Goal: Transaction & Acquisition: Purchase product/service

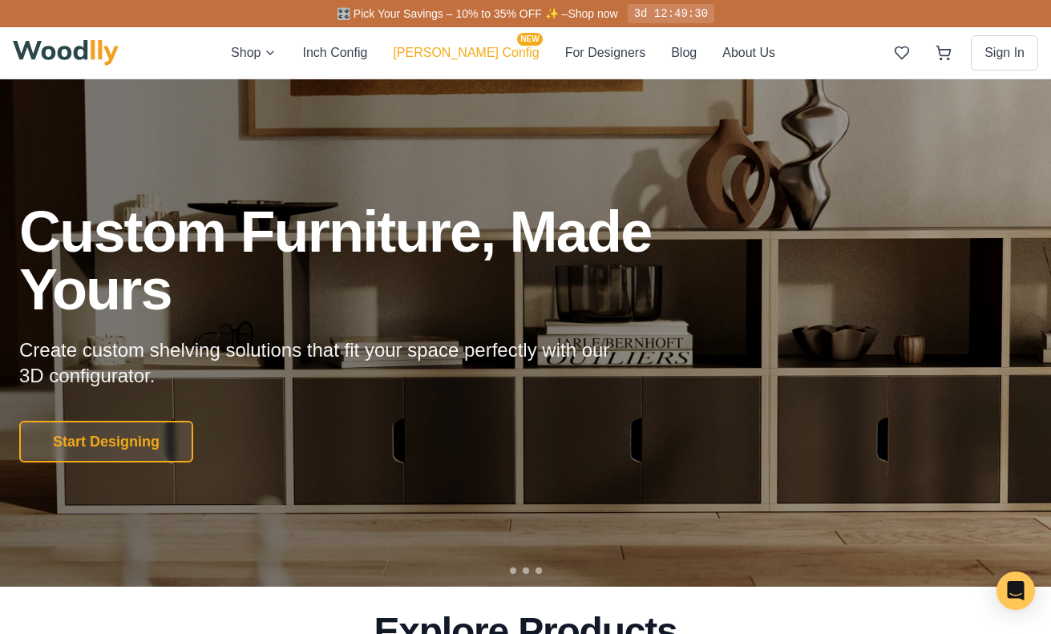
click at [441, 50] on button "[PERSON_NAME] Config NEW" at bounding box center [466, 52] width 146 height 21
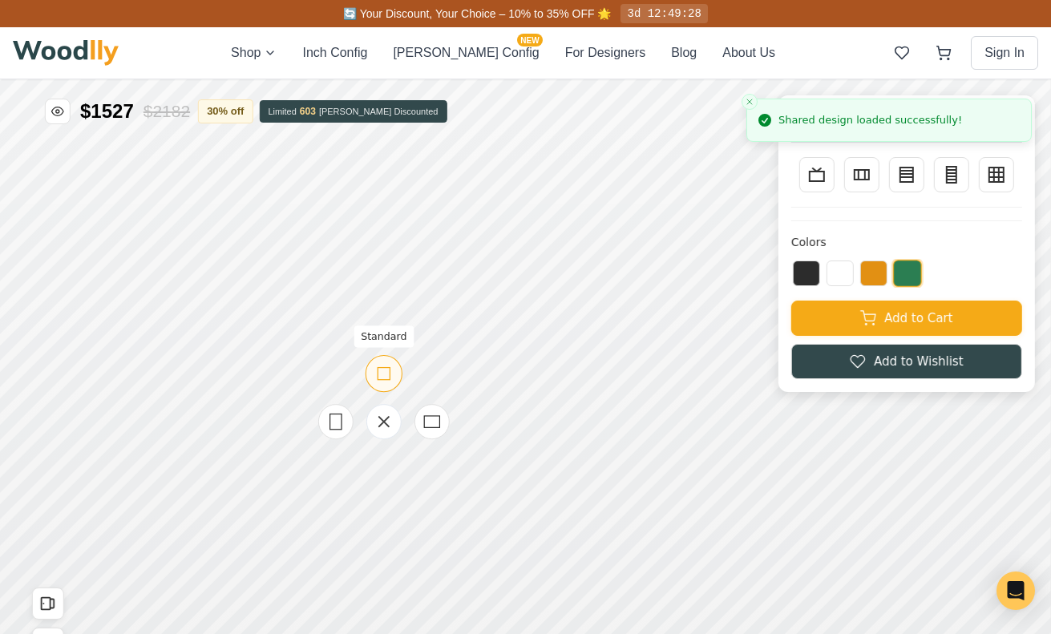
click at [378, 379] on rect at bounding box center [384, 374] width 12 height 12
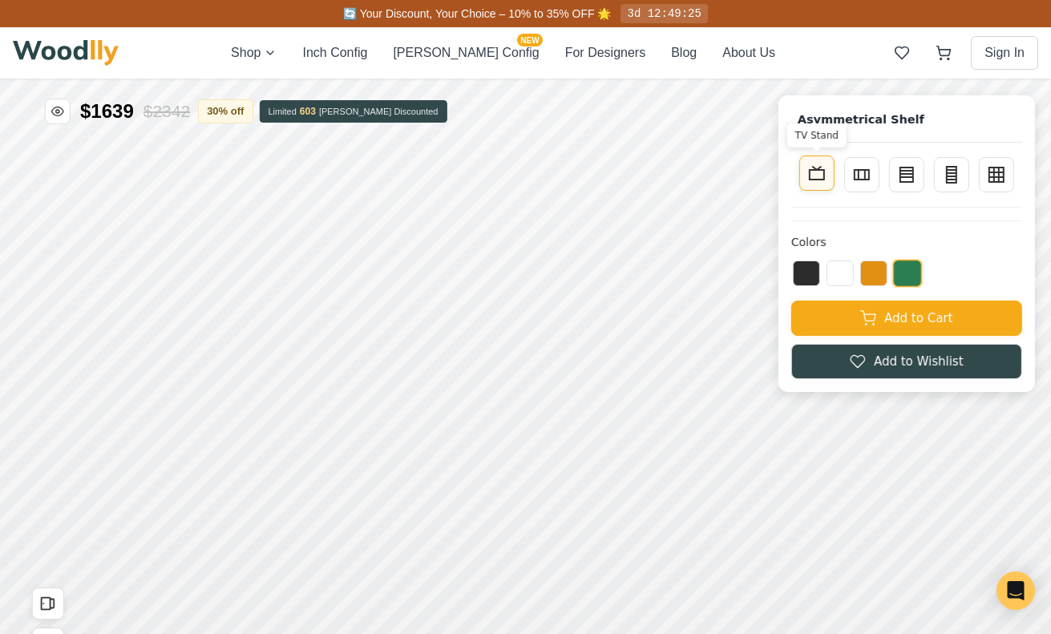
click at [816, 178] on icon at bounding box center [816, 173] width 19 height 19
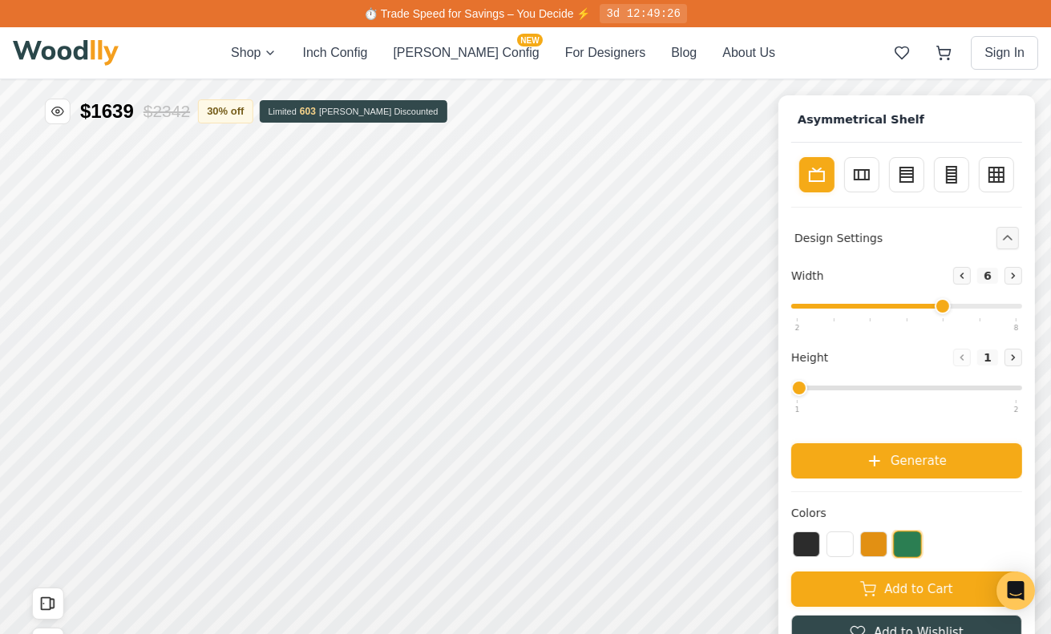
drag, startPoint x: 864, startPoint y: 301, endPoint x: 949, endPoint y: 298, distance: 85.0
click at [949, 304] on input "range" at bounding box center [906, 306] width 231 height 5
drag, startPoint x: 949, startPoint y: 298, endPoint x: 848, endPoint y: 298, distance: 100.2
click at [848, 298] on div "Width Decrease 6 Increase" at bounding box center [906, 294] width 231 height 55
drag, startPoint x: 940, startPoint y: 304, endPoint x: 884, endPoint y: 318, distance: 58.0
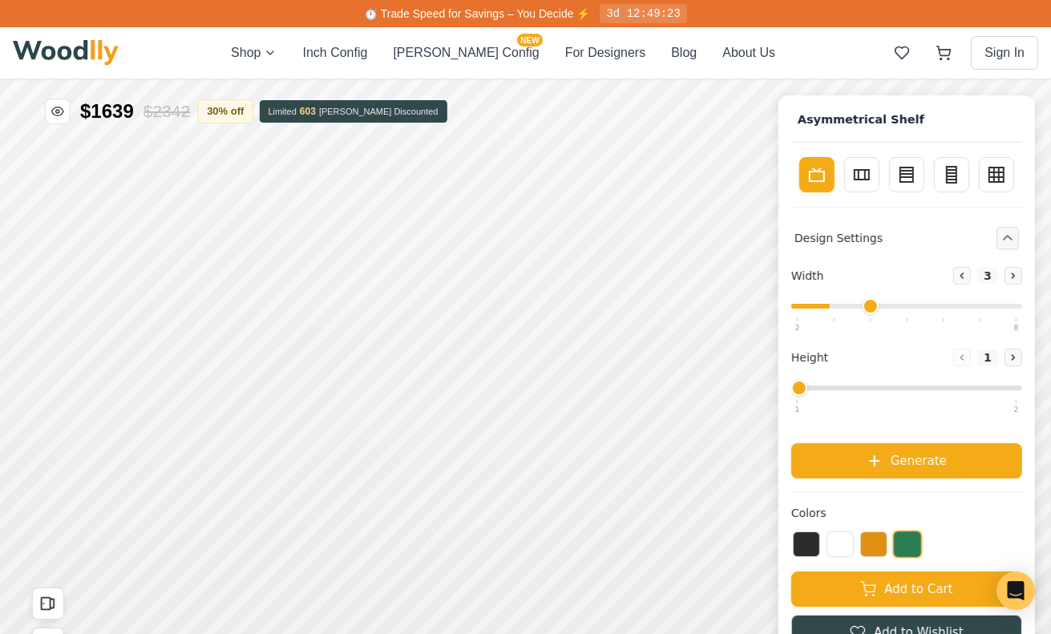
type input "4"
click at [885, 309] on input "range" at bounding box center [906, 306] width 231 height 5
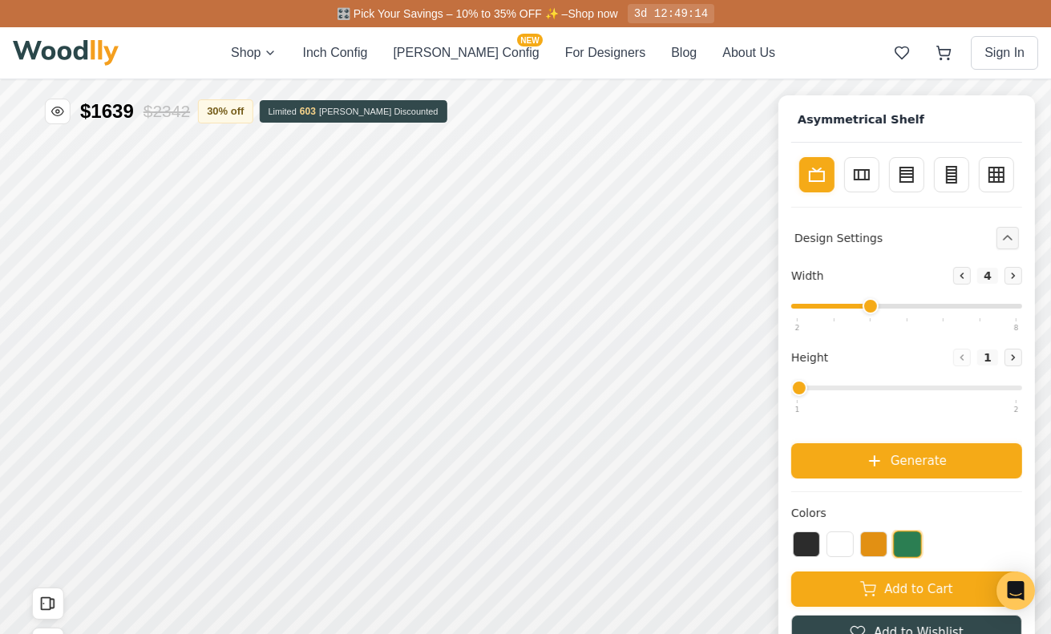
drag, startPoint x: 796, startPoint y: 389, endPoint x: 849, endPoint y: 387, distance: 53.0
click at [849, 387] on input "range" at bounding box center [906, 388] width 231 height 5
click at [900, 378] on div "Height Decrease 1 Increase" at bounding box center [906, 376] width 231 height 55
click at [1012, 361] on icon at bounding box center [1014, 358] width 10 height 10
type input "2"
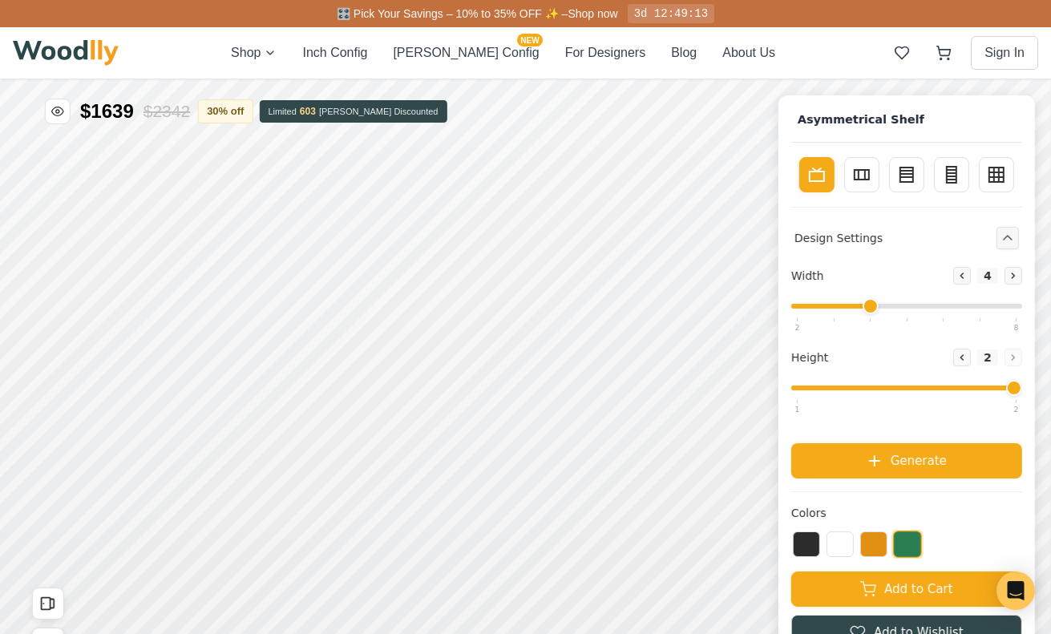
click at [1012, 361] on div "Decrease 2 Increase" at bounding box center [987, 358] width 69 height 18
drag, startPoint x: 1005, startPoint y: 398, endPoint x: 898, endPoint y: 394, distance: 106.7
click at [898, 394] on div "Height Decrease 2 Increase" at bounding box center [906, 376] width 231 height 55
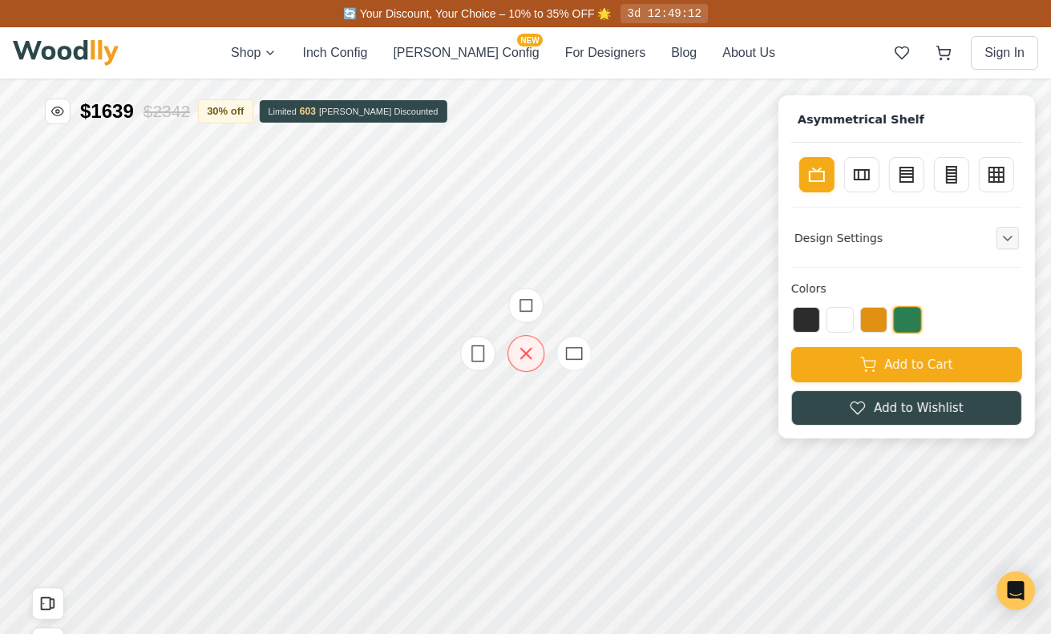
click at [523, 362] on icon at bounding box center [526, 354] width 20 height 20
click at [855, 255] on div "Design Settings" at bounding box center [906, 238] width 231 height 35
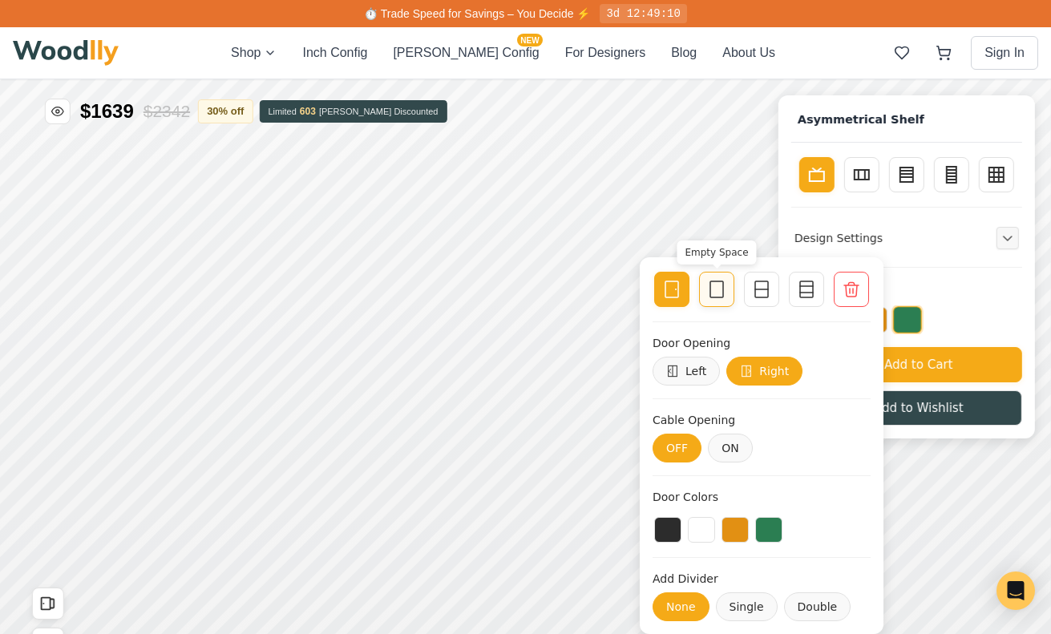
click at [722, 284] on icon at bounding box center [716, 289] width 19 height 19
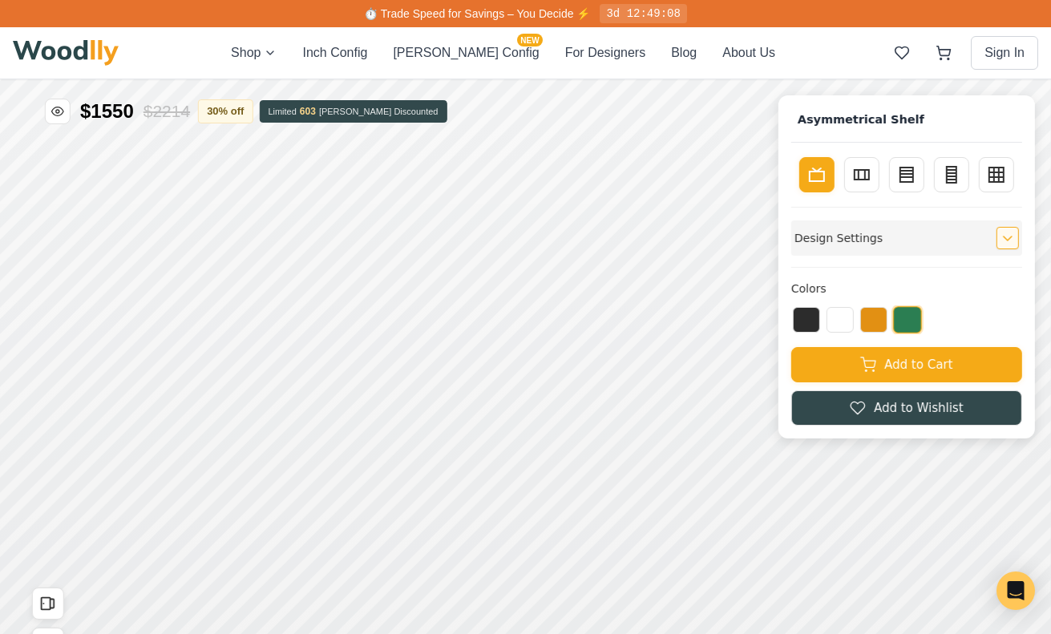
click at [869, 234] on h4 "Design Settings" at bounding box center [839, 237] width 88 height 17
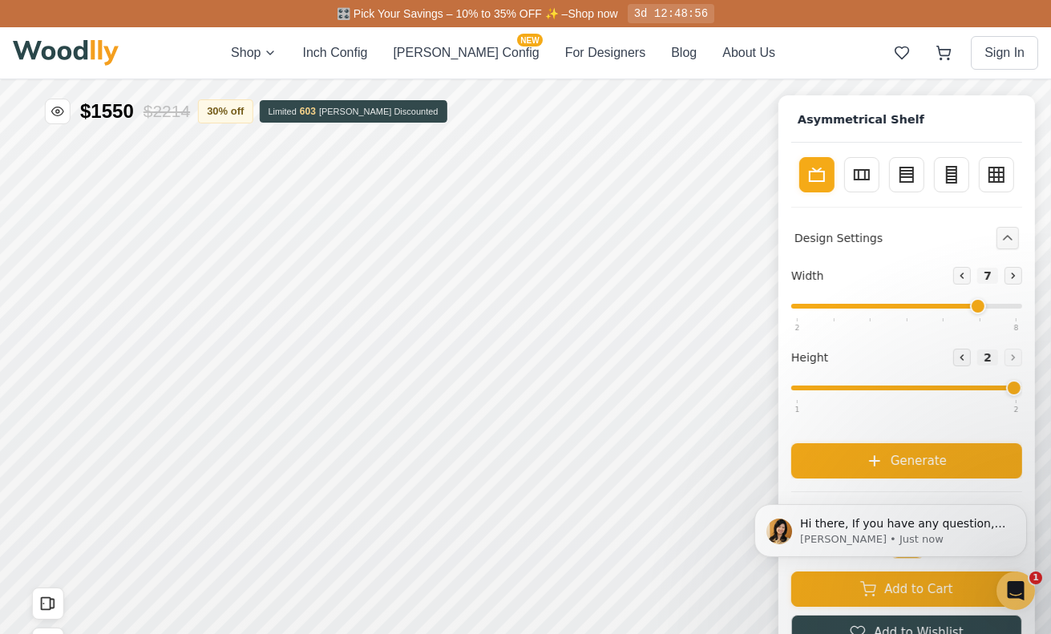
drag, startPoint x: 871, startPoint y: 306, endPoint x: 962, endPoint y: 329, distance: 94.3
click at [962, 309] on input "range" at bounding box center [906, 306] width 231 height 5
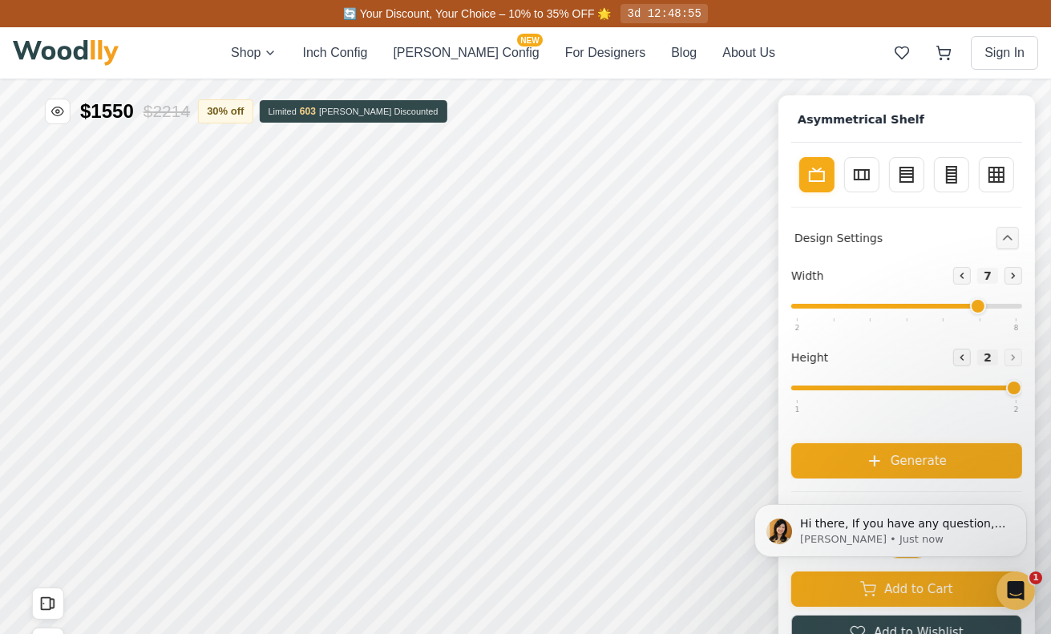
click at [928, 472] on div "Hi there, If you have any question, we are right here for you. 😊 [PERSON_NAME] …" at bounding box center [890, 457] width 295 height 200
click at [914, 472] on div "Hi there, If you have any question, we are right here for you. 😊 [PERSON_NAME] …" at bounding box center [890, 457] width 295 height 200
click at [902, 463] on div "Hi there, If you have any question, we are right here for you. 😊 [PERSON_NAME] …" at bounding box center [890, 457] width 295 height 200
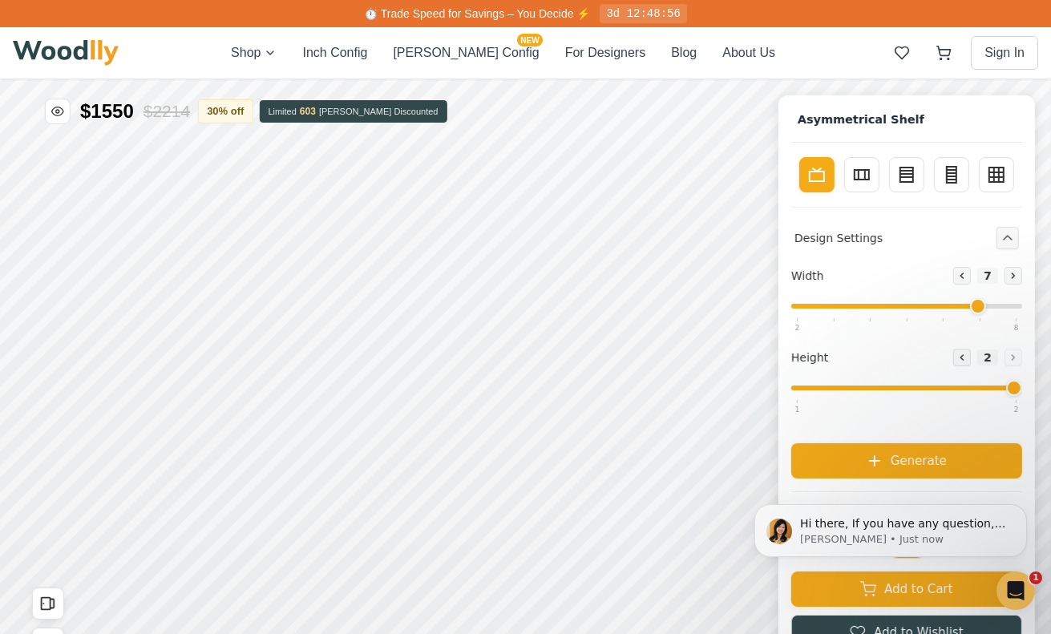
click at [894, 453] on div "Hi there, If you have any question, we are right here for you. 😊 [PERSON_NAME] …" at bounding box center [890, 457] width 295 height 200
click at [891, 464] on div "Hi there, If you have any question, we are right here for you. 😊 [PERSON_NAME] …" at bounding box center [890, 457] width 295 height 200
click at [888, 460] on div "Hi there, If you have any question, we are right here for you. 😊 [PERSON_NAME] …" at bounding box center [890, 457] width 295 height 200
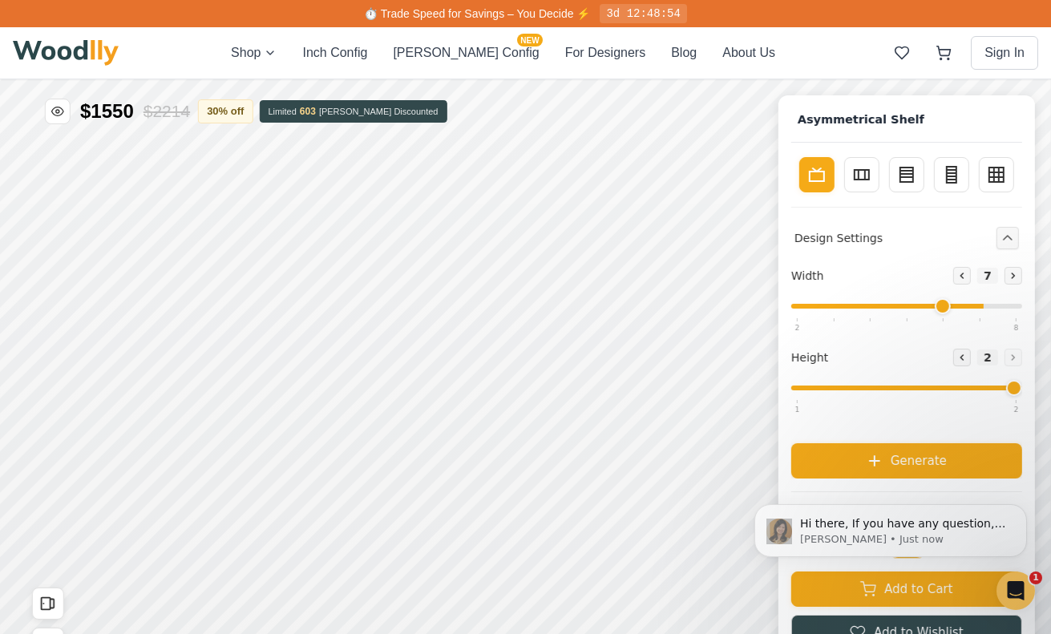
click at [933, 306] on input "range" at bounding box center [906, 306] width 231 height 5
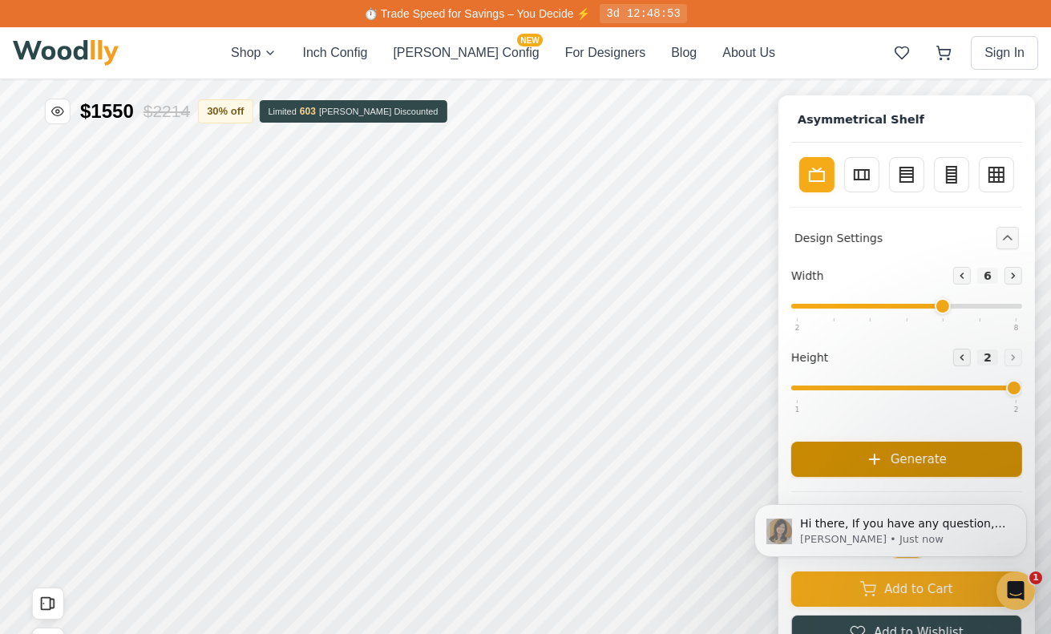
click at [906, 468] on button "Generate" at bounding box center [906, 459] width 231 height 35
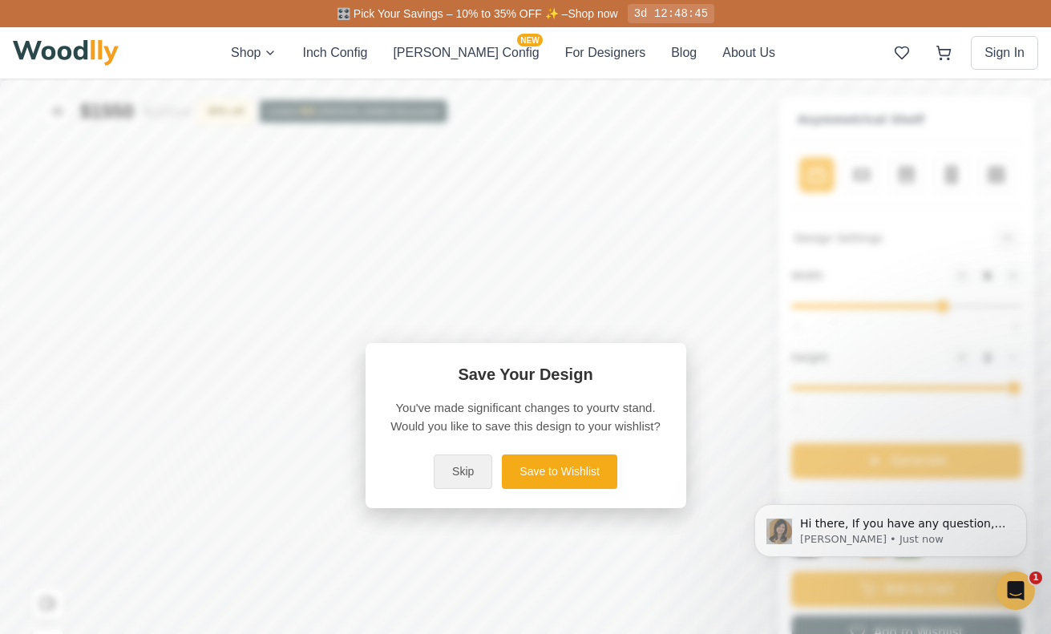
click at [471, 471] on button "Skip" at bounding box center [463, 472] width 59 height 34
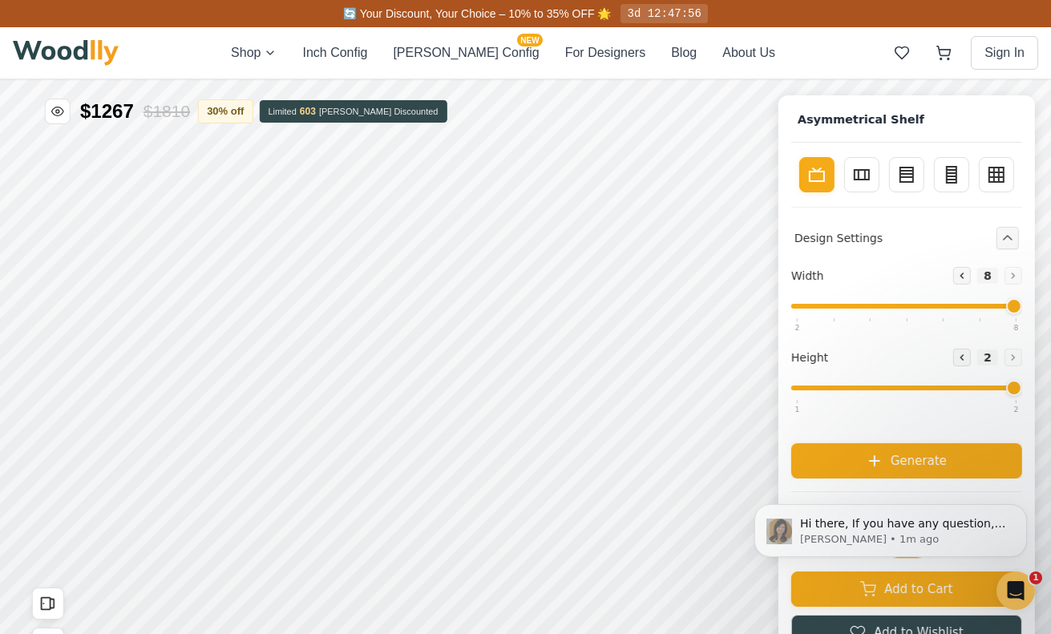
drag, startPoint x: 941, startPoint y: 306, endPoint x: 1030, endPoint y: 310, distance: 88.3
type input "8"
click at [1022, 309] on input "range" at bounding box center [906, 306] width 231 height 5
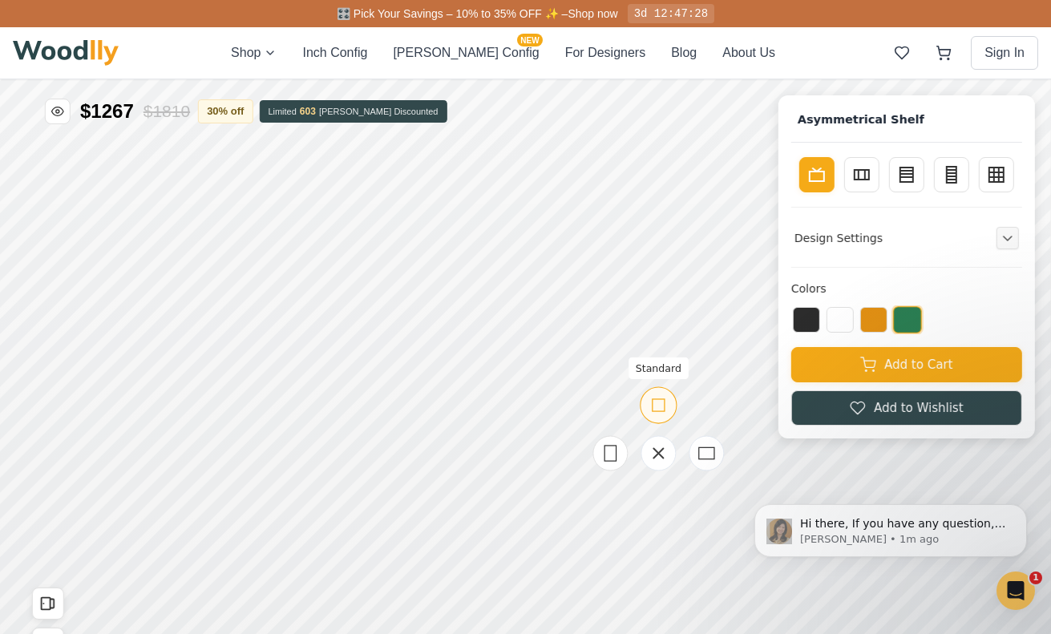
click at [662, 403] on icon at bounding box center [659, 405] width 20 height 20
click at [654, 403] on icon at bounding box center [657, 401] width 20 height 20
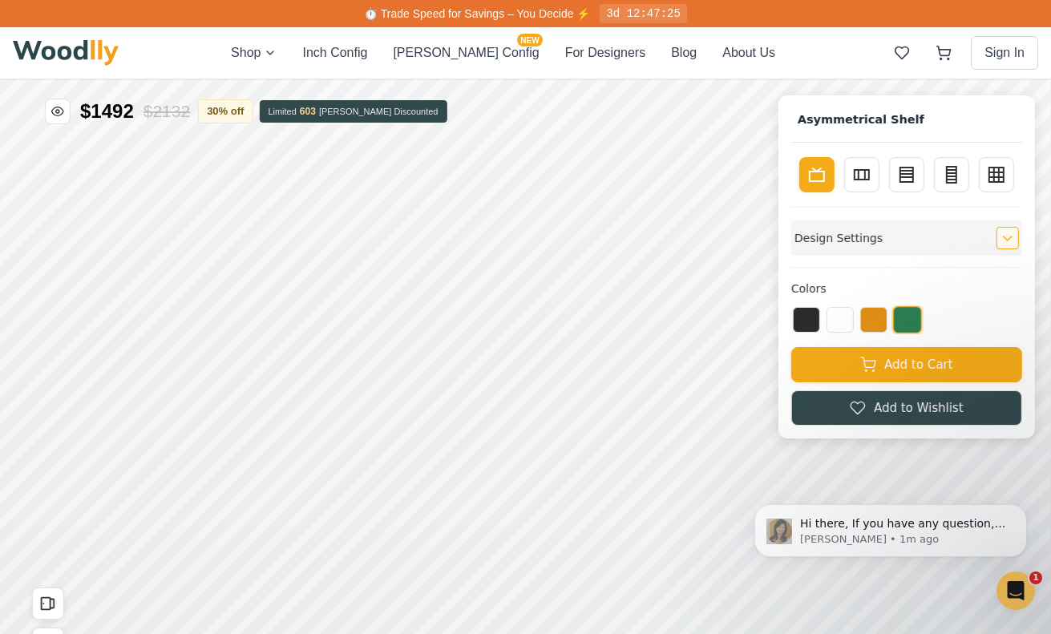
click at [1003, 243] on button "Expand controls" at bounding box center [1008, 238] width 22 height 22
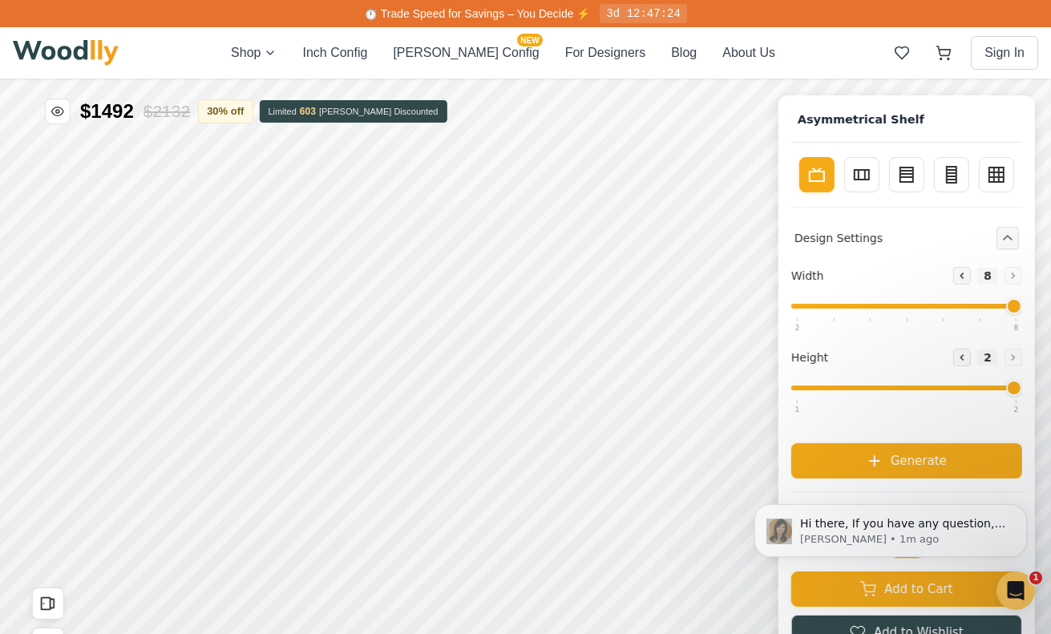
scroll to position [22, 0]
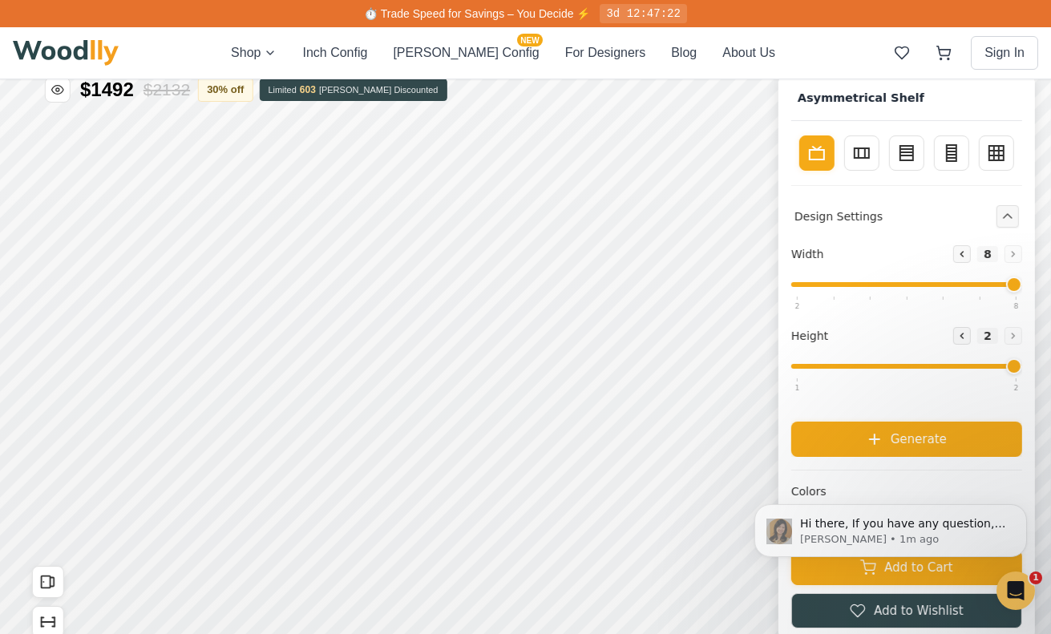
click at [990, 256] on span "8" at bounding box center [987, 254] width 21 height 16
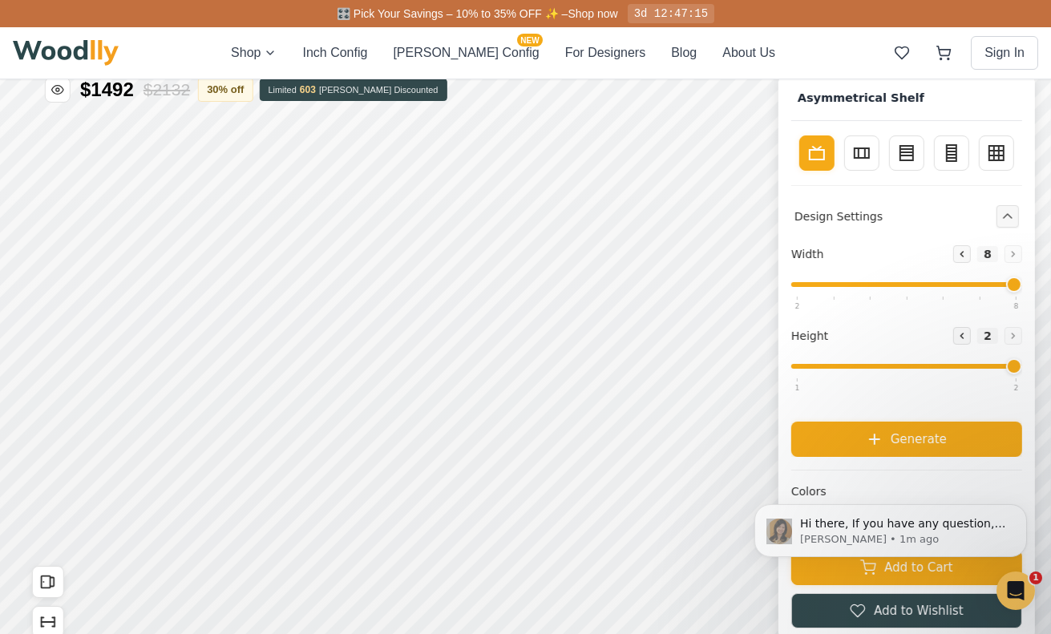
click at [990, 256] on span "8" at bounding box center [987, 254] width 21 height 16
click at [985, 248] on span "8" at bounding box center [987, 254] width 21 height 16
click at [969, 399] on div "Width Decrease 8 Increase Height Decrease 2 Increase Generate" at bounding box center [906, 351] width 231 height 212
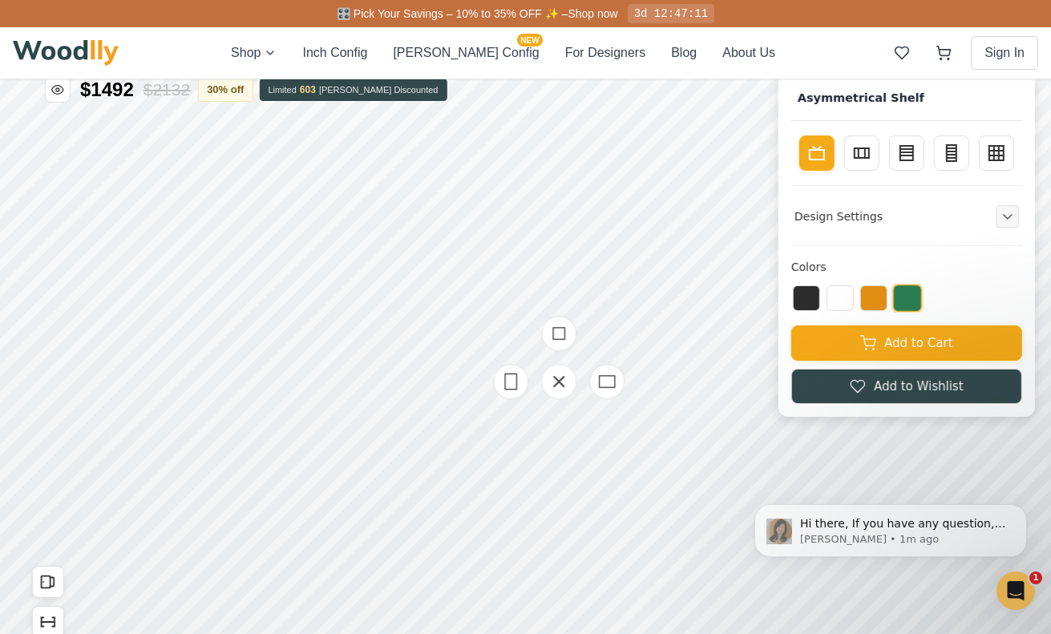
click at [613, 387] on icon at bounding box center [606, 381] width 19 height 19
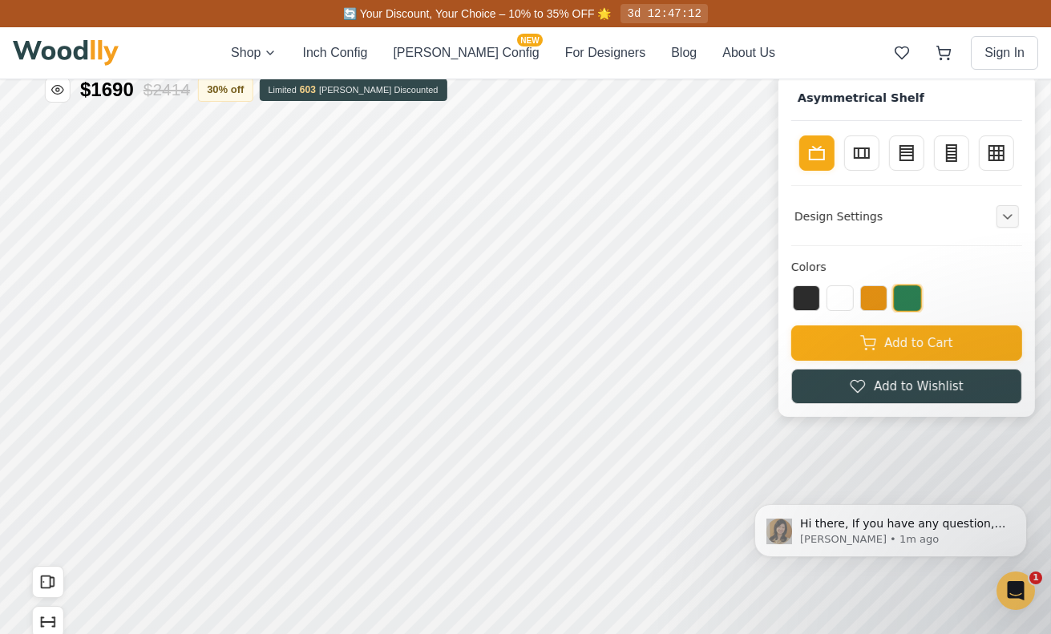
click at [961, 281] on div "Colors Add to Cart Add to Wishlist" at bounding box center [906, 324] width 231 height 159
click at [1010, 224] on button "Expand controls" at bounding box center [1008, 216] width 22 height 22
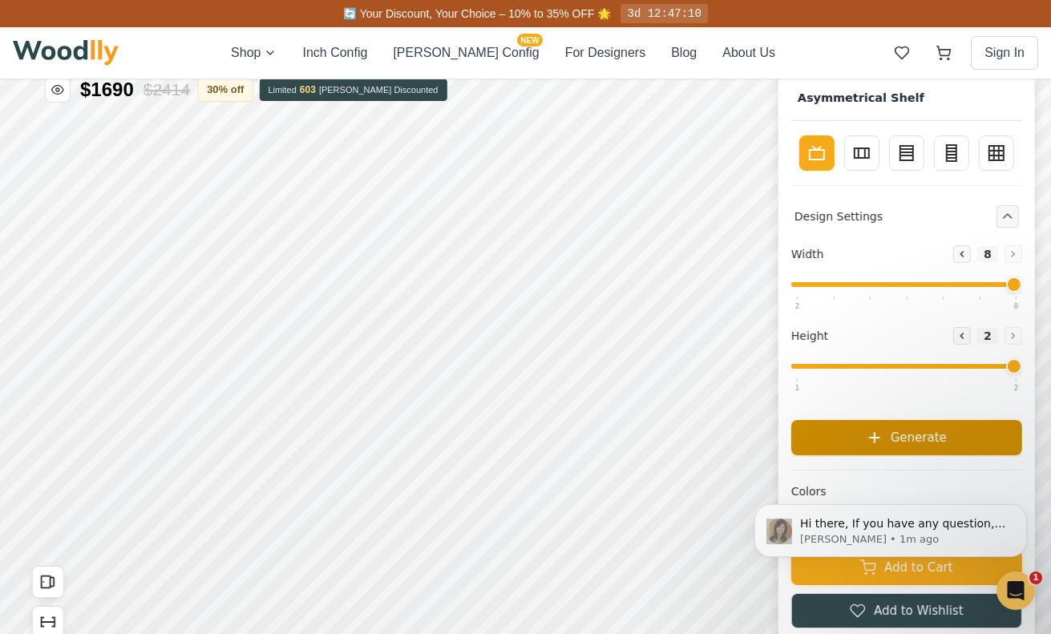
click at [922, 449] on button "Generate" at bounding box center [906, 437] width 231 height 35
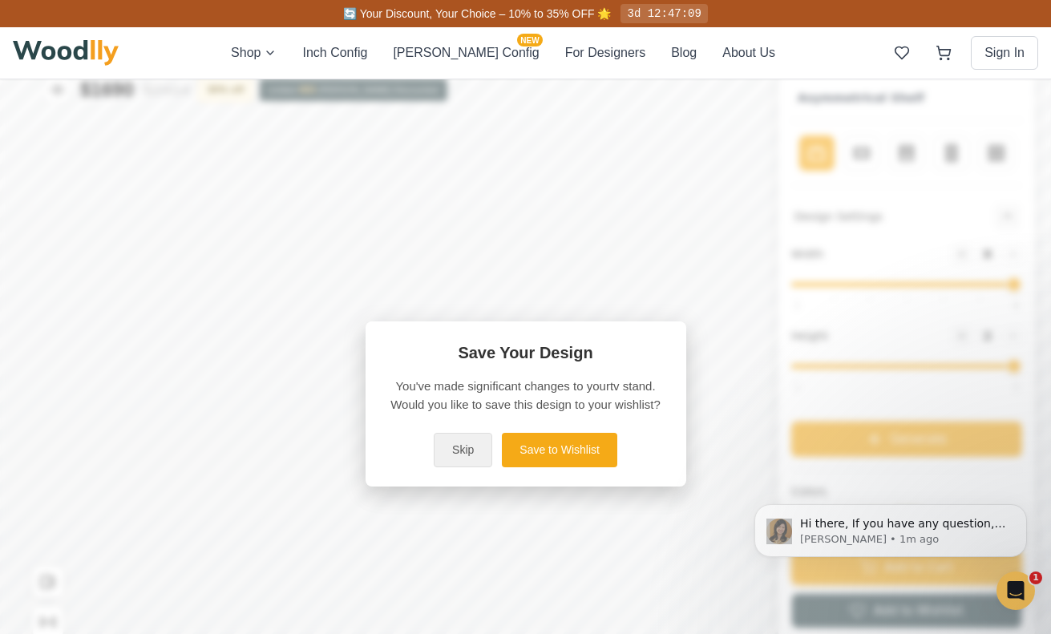
click at [470, 443] on button "Skip" at bounding box center [463, 450] width 59 height 34
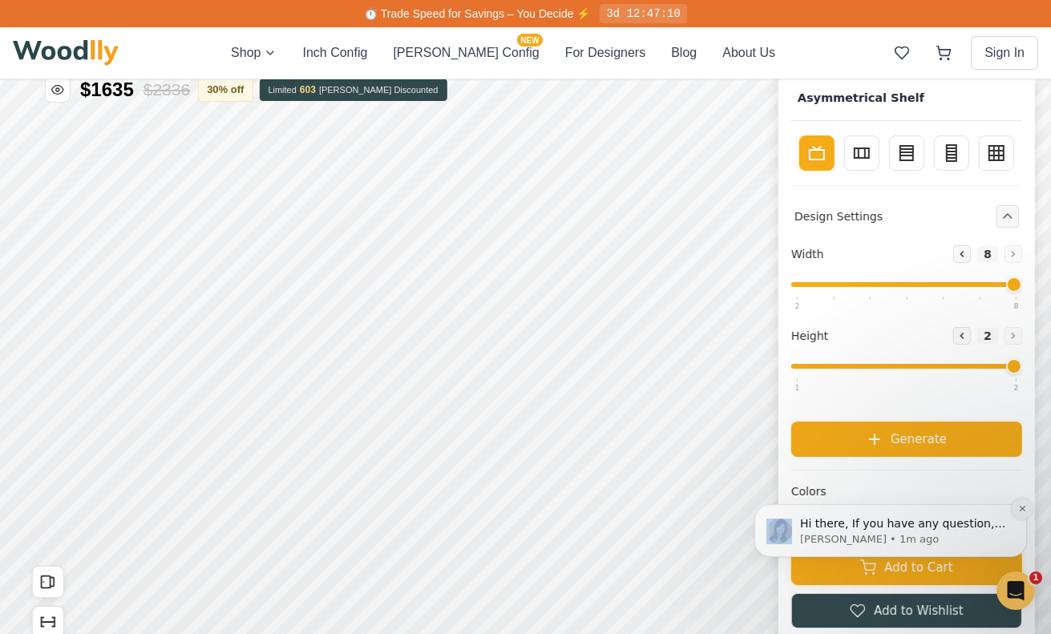
click at [1018, 513] on button "Dismiss notification" at bounding box center [1022, 509] width 21 height 21
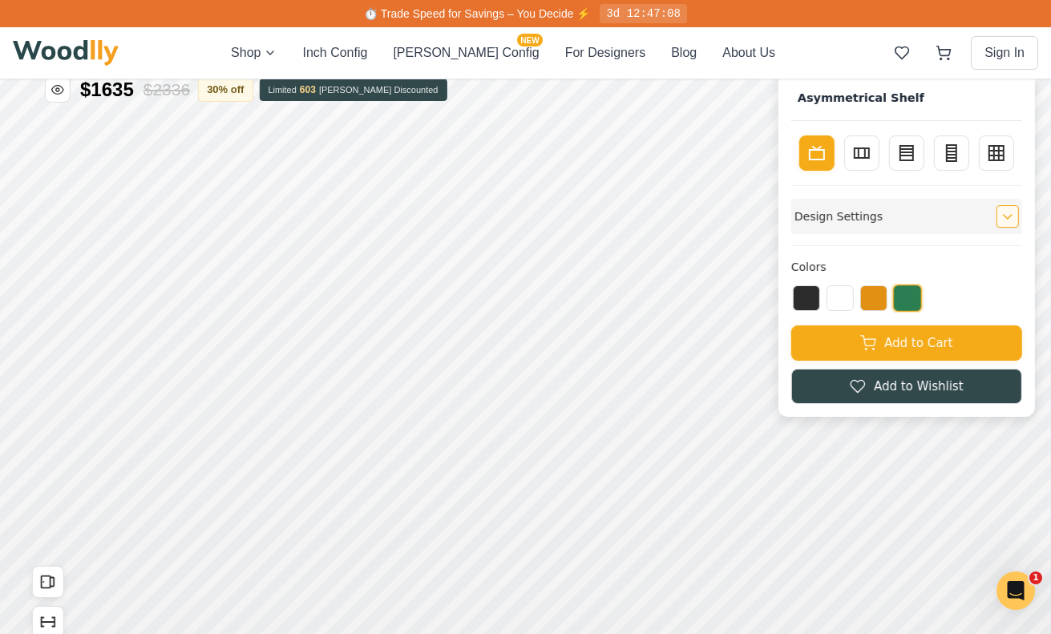
click at [1002, 212] on icon "Expand controls" at bounding box center [1007, 216] width 11 height 11
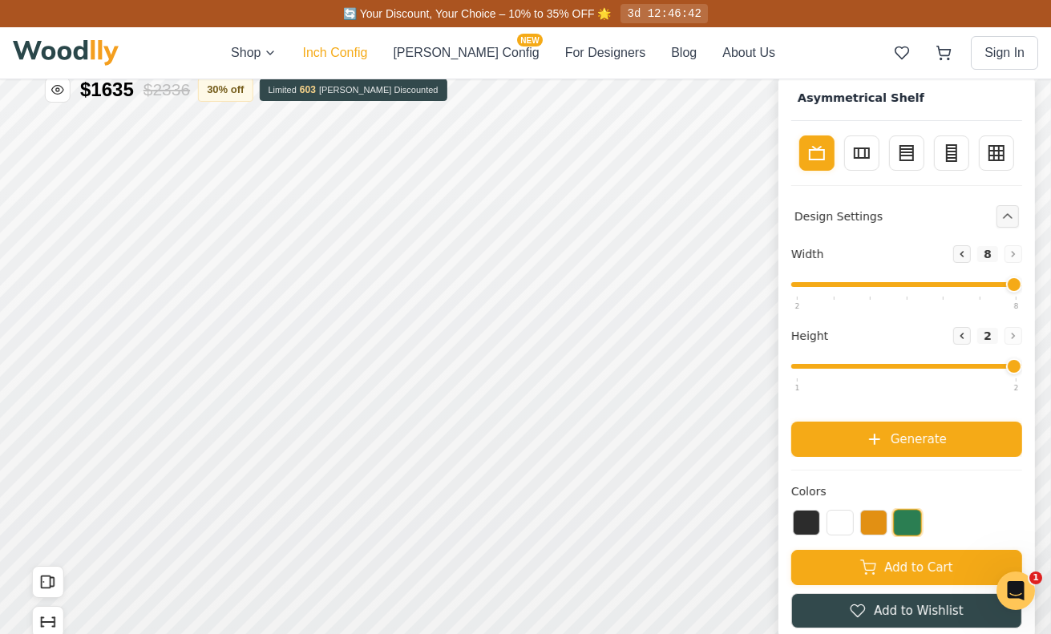
click at [362, 47] on button "Inch Config" at bounding box center [334, 52] width 65 height 19
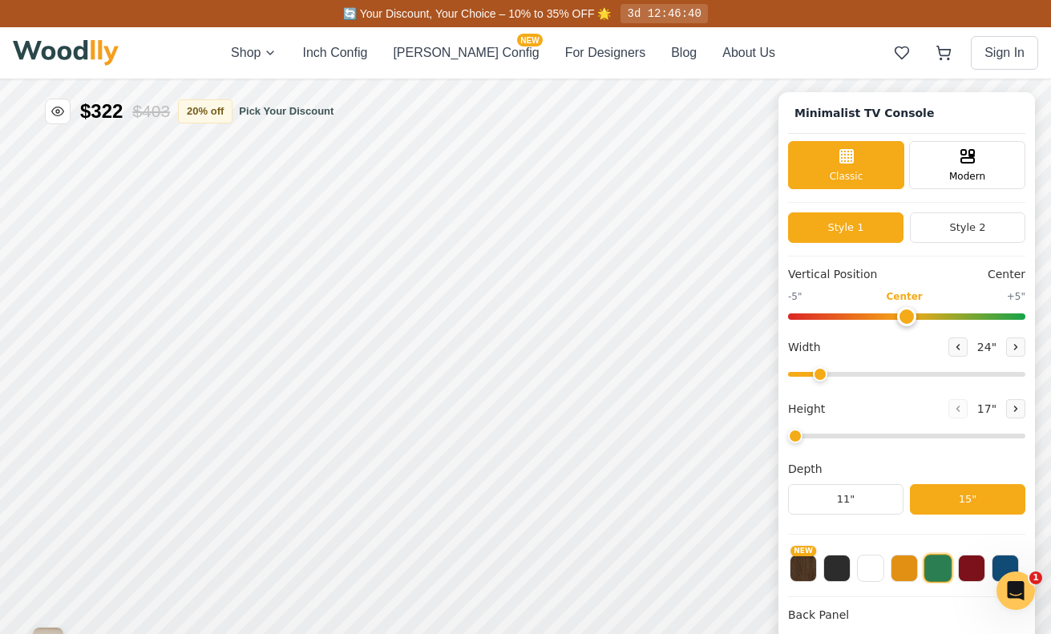
type input "63"
type input "2"
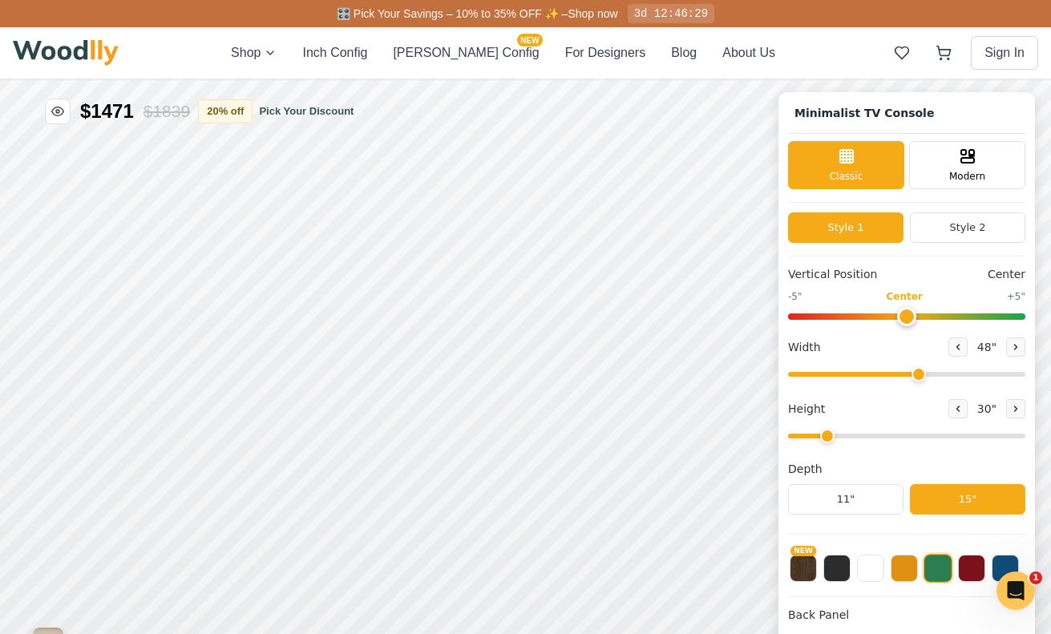
drag, startPoint x: 983, startPoint y: 374, endPoint x: 915, endPoint y: 373, distance: 68.2
type input "48"
click at [915, 373] on input "range" at bounding box center [906, 374] width 237 height 5
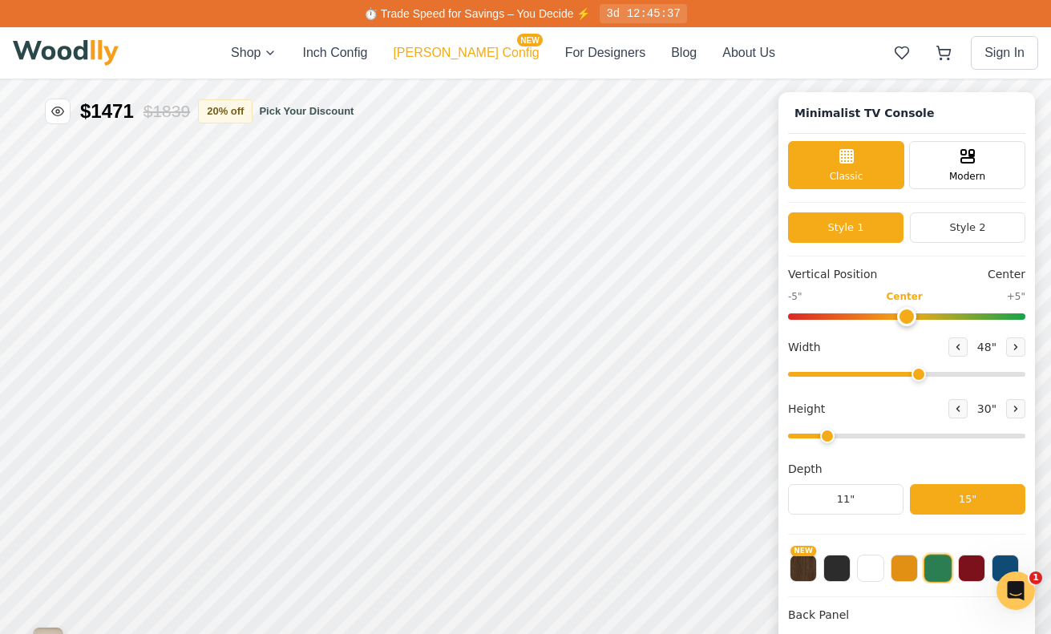
click at [477, 58] on button "[PERSON_NAME] Config NEW" at bounding box center [466, 52] width 146 height 19
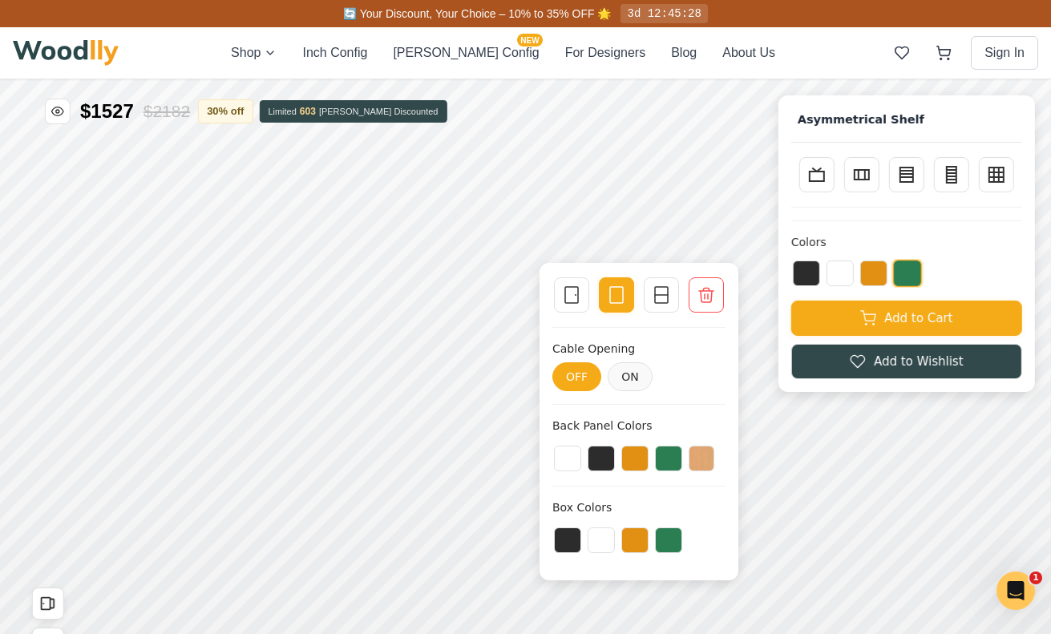
click at [735, 429] on div "Single Door Empty Space Single Divider Remove Box Cable Opening OFF ON Back Pan…" at bounding box center [639, 422] width 199 height 318
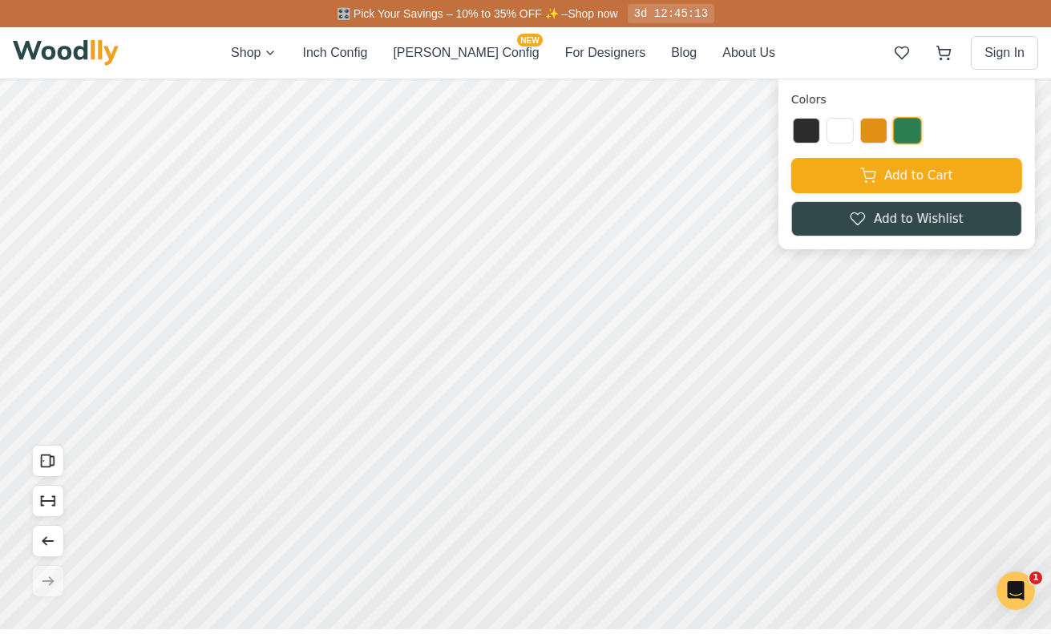
scroll to position [157, 0]
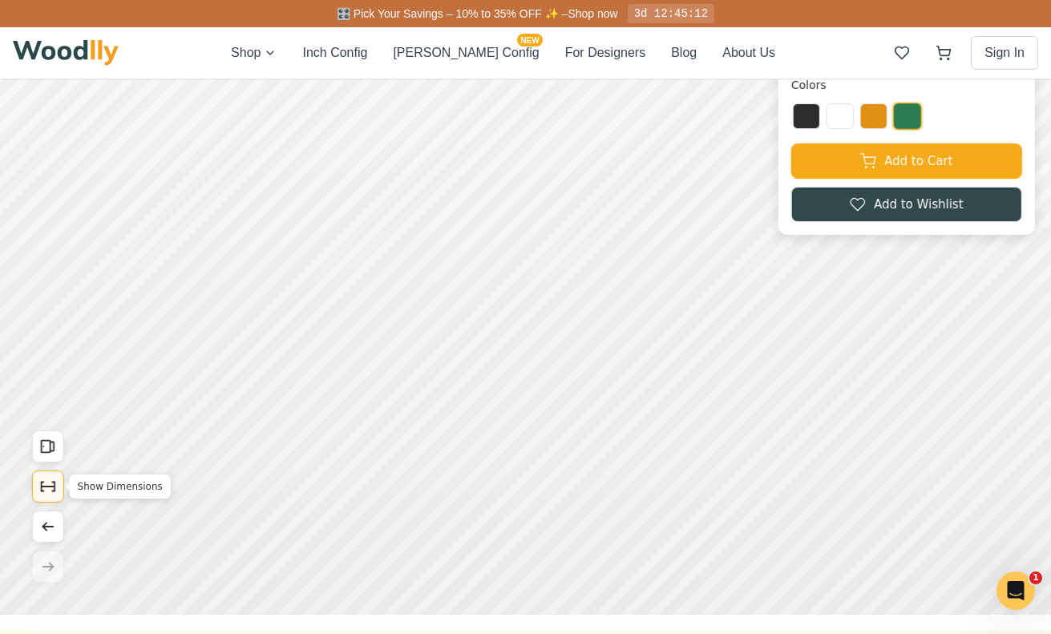
click at [51, 487] on icon "Show Dimensions" at bounding box center [49, 487] width 14 height 0
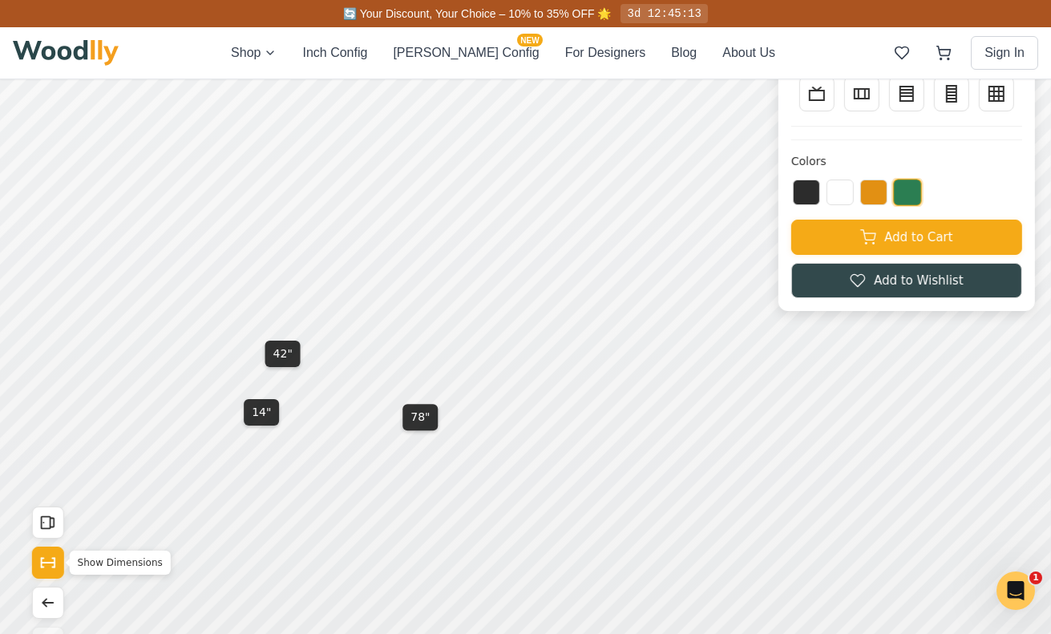
scroll to position [67, 0]
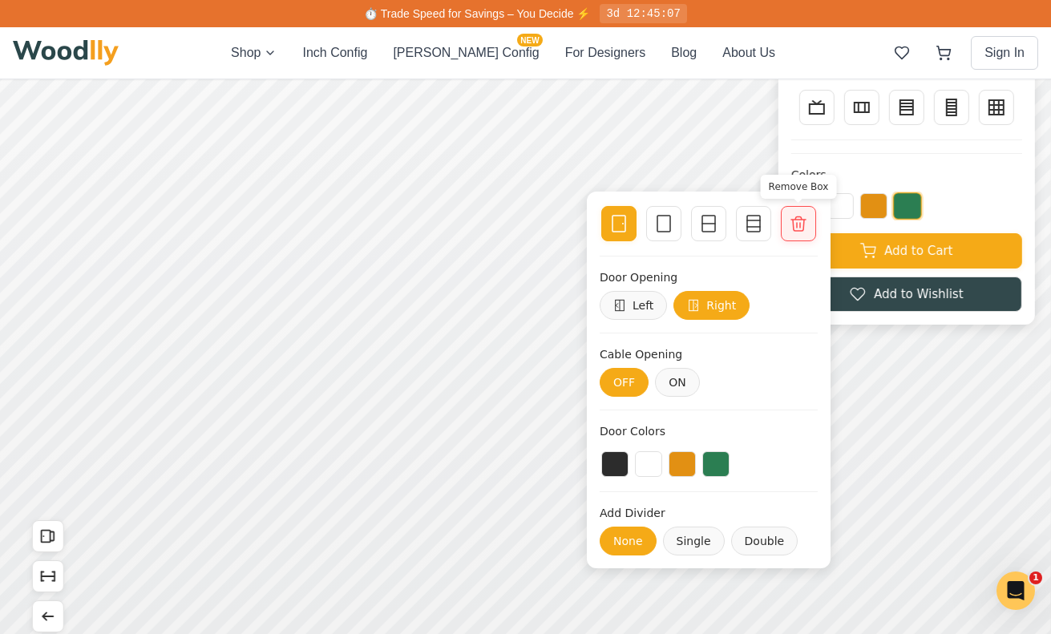
click at [792, 233] on div at bounding box center [798, 223] width 22 height 22
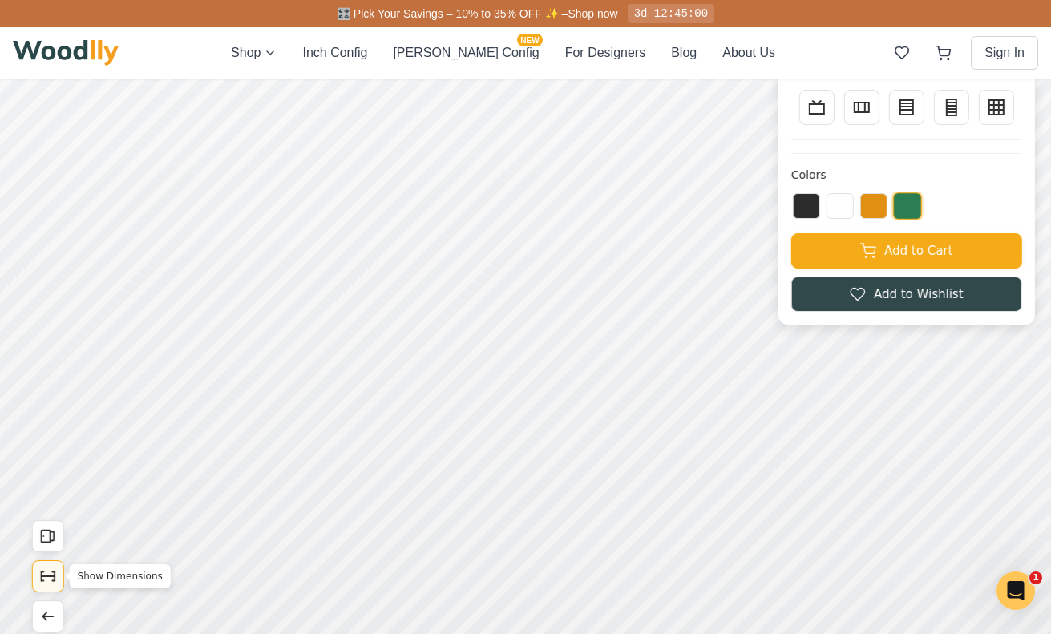
click at [48, 572] on icon "Show Dimensions" at bounding box center [48, 577] width 18 height 18
